Goal: Check status

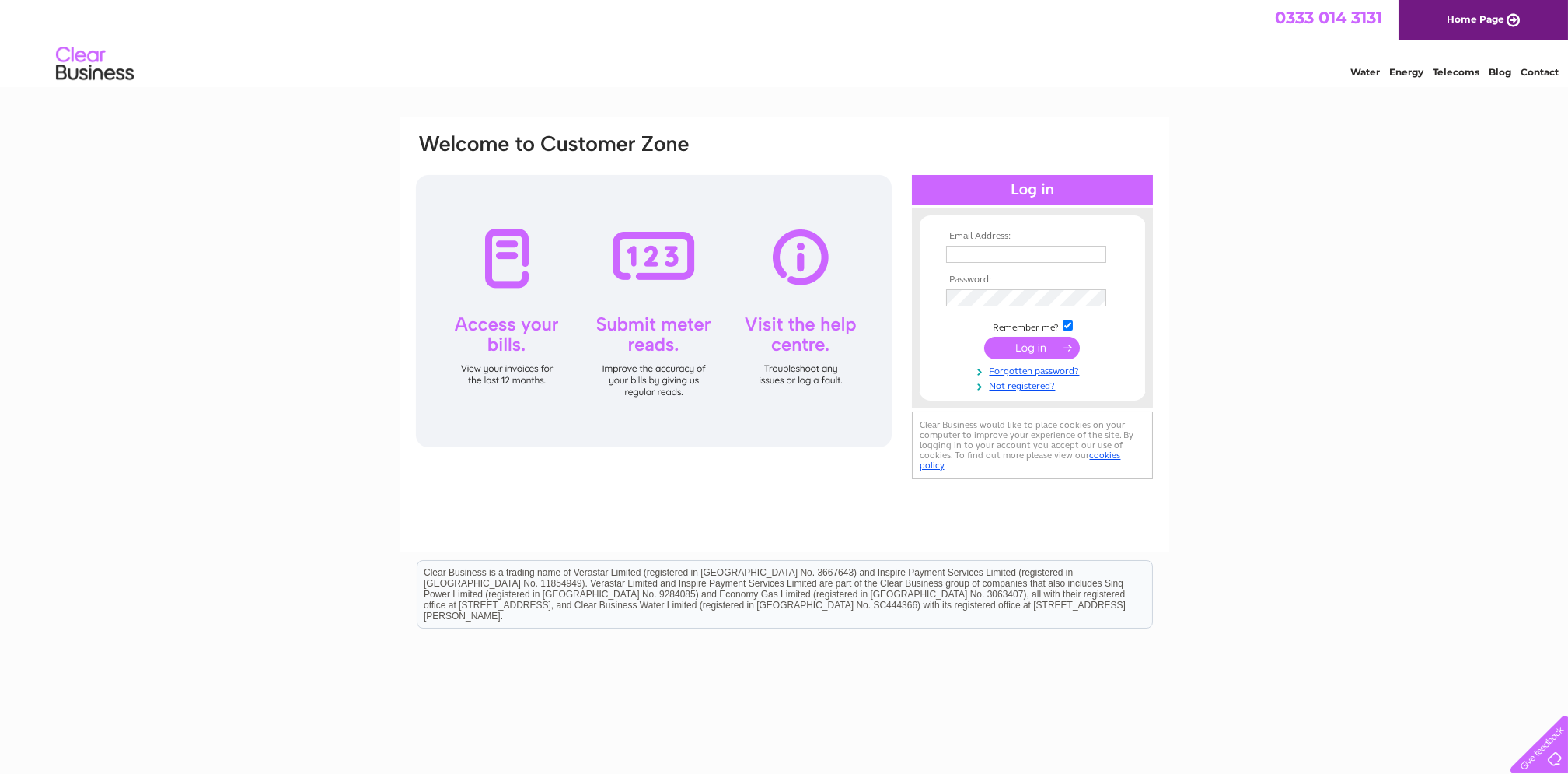
type input "[EMAIL_ADDRESS][DOMAIN_NAME]"
click at [1024, 349] on input "submit" at bounding box center [1032, 347] width 95 height 22
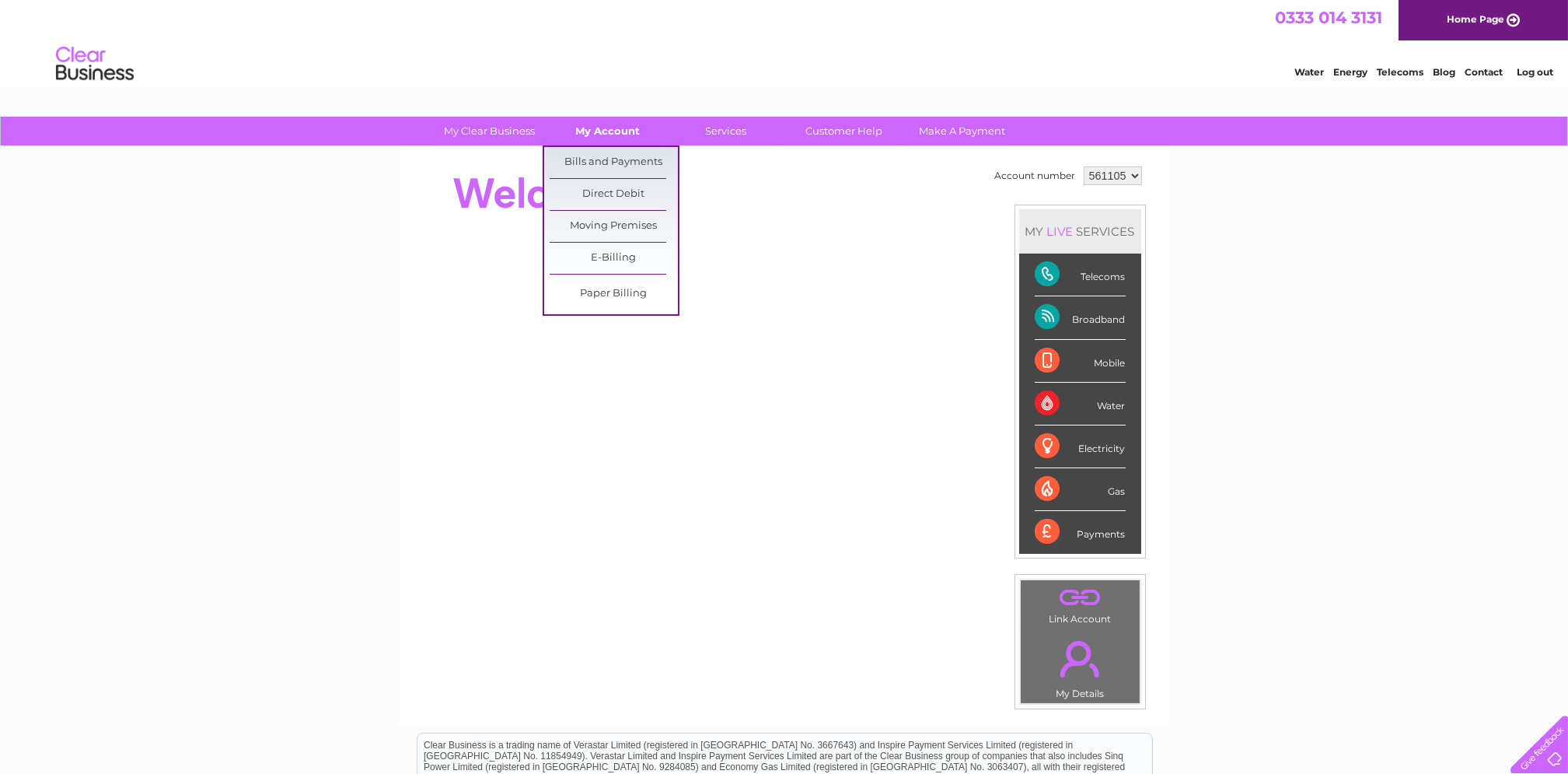
click at [618, 129] on link "My Account" at bounding box center [608, 130] width 128 height 29
click at [618, 162] on link "Bills and Payments" at bounding box center [614, 162] width 128 height 31
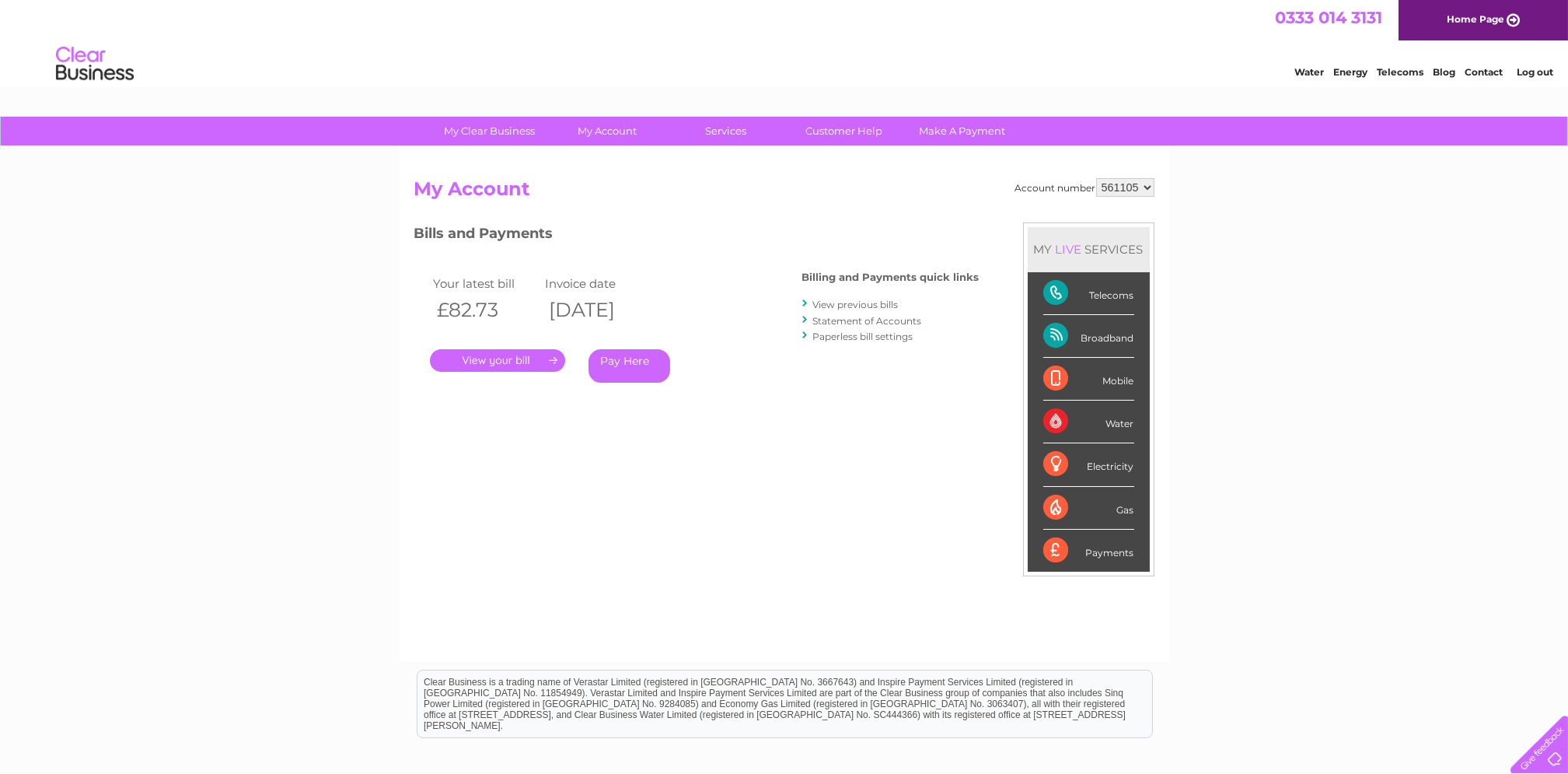
click at [500, 357] on link "." at bounding box center [498, 360] width 135 height 23
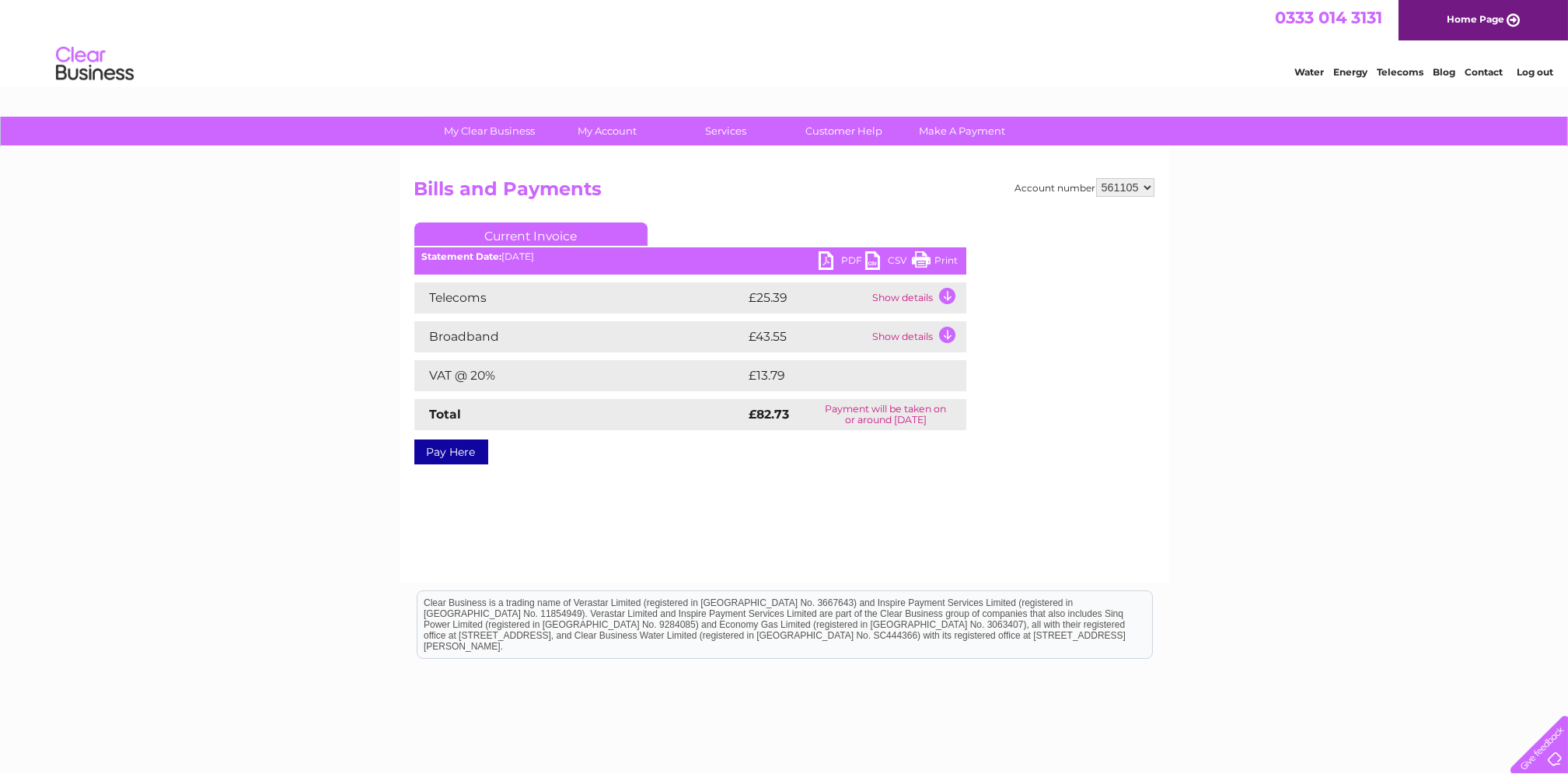
click at [926, 298] on td "Show details" at bounding box center [918, 298] width 97 height 31
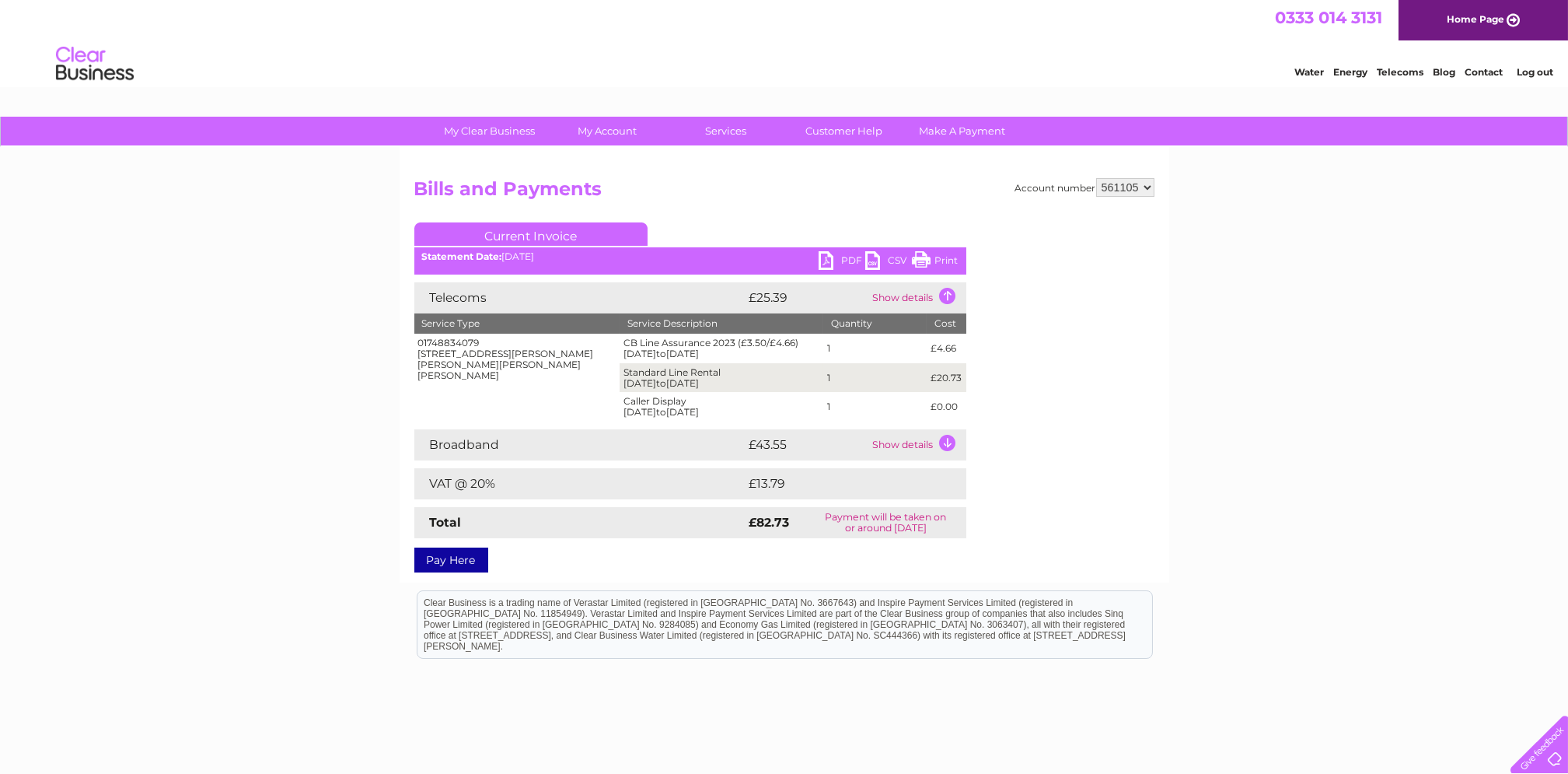
click at [922, 443] on td "Show details" at bounding box center [918, 445] width 97 height 31
